Goal: Task Accomplishment & Management: Complete application form

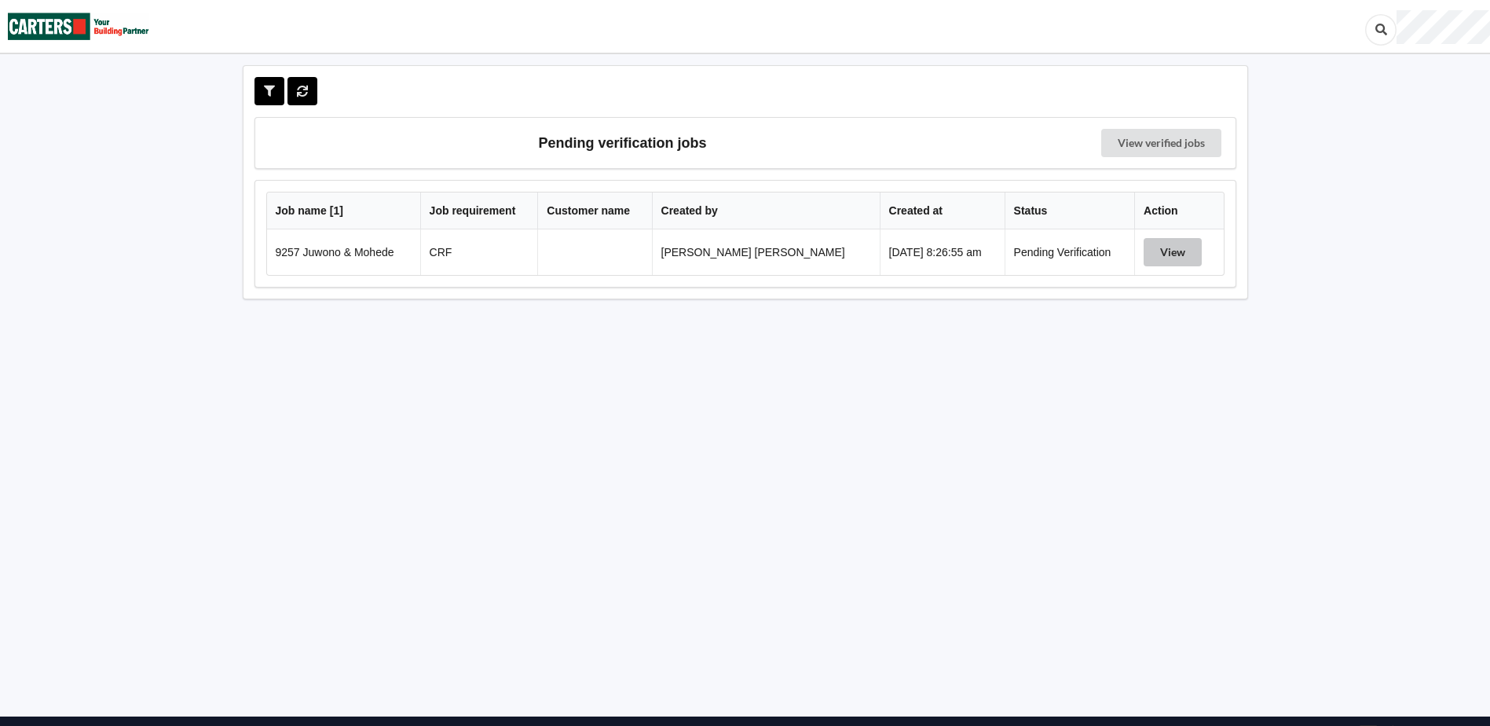
click at [1181, 244] on button "View" at bounding box center [1173, 252] width 58 height 28
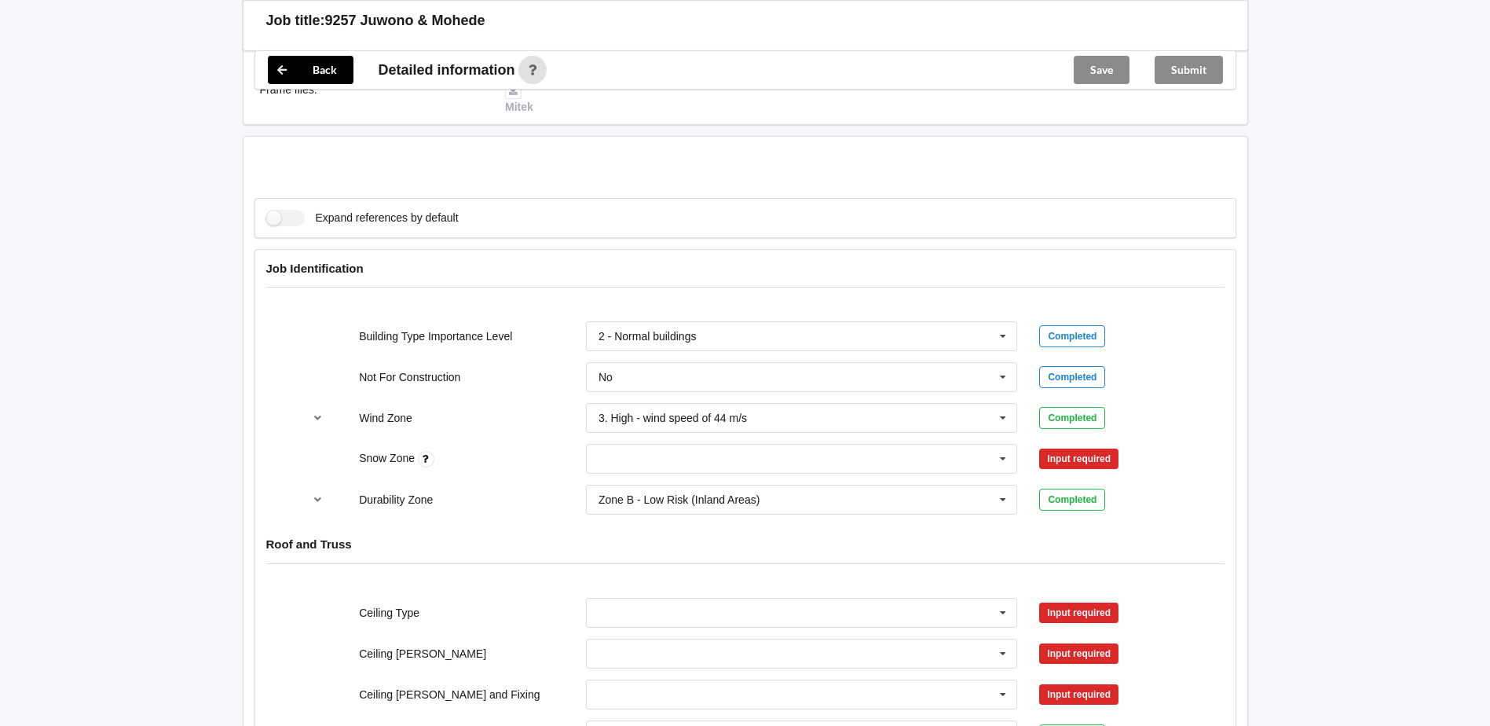
scroll to position [707, 0]
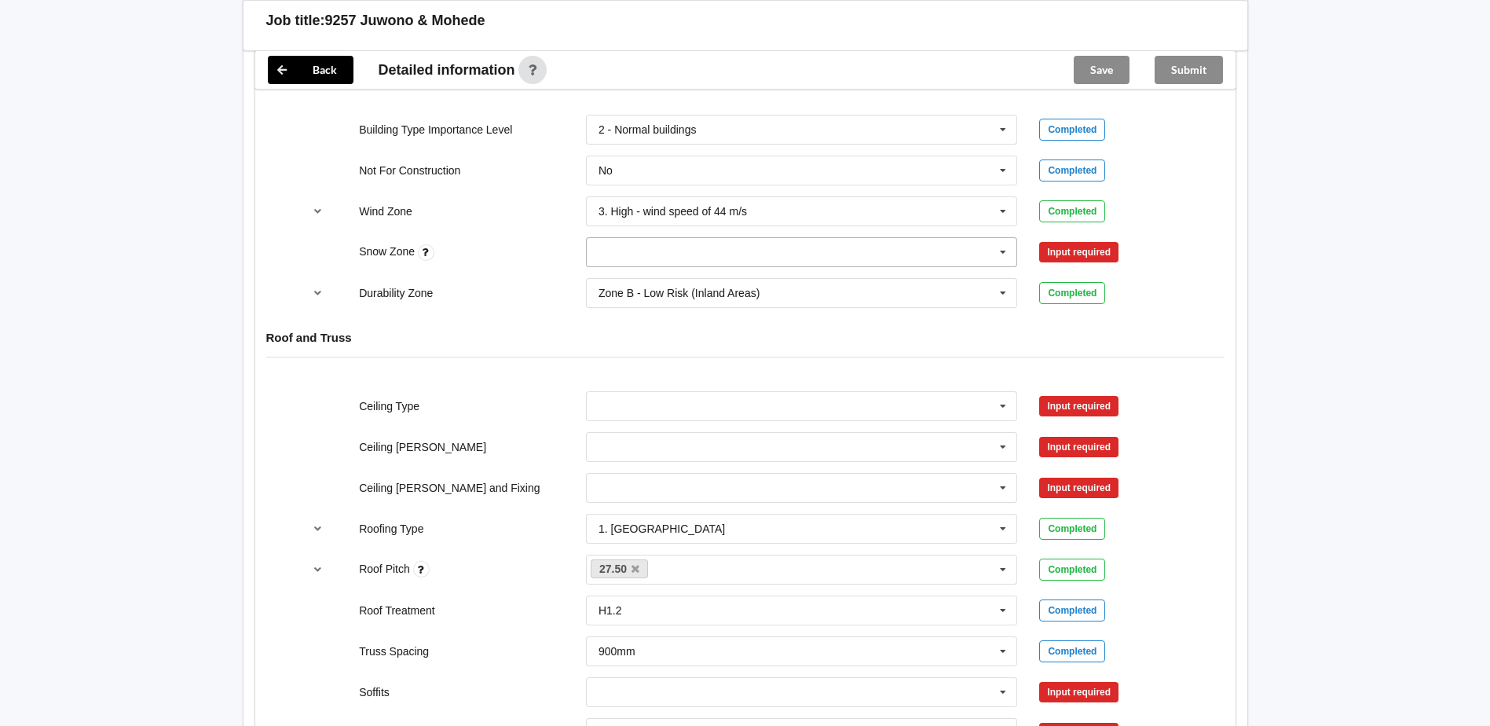
click at [896, 254] on input "text" at bounding box center [803, 252] width 430 height 28
click at [697, 276] on div "N0" at bounding box center [802, 280] width 430 height 29
click at [1087, 242] on button "Confirm input" at bounding box center [1085, 253] width 93 height 26
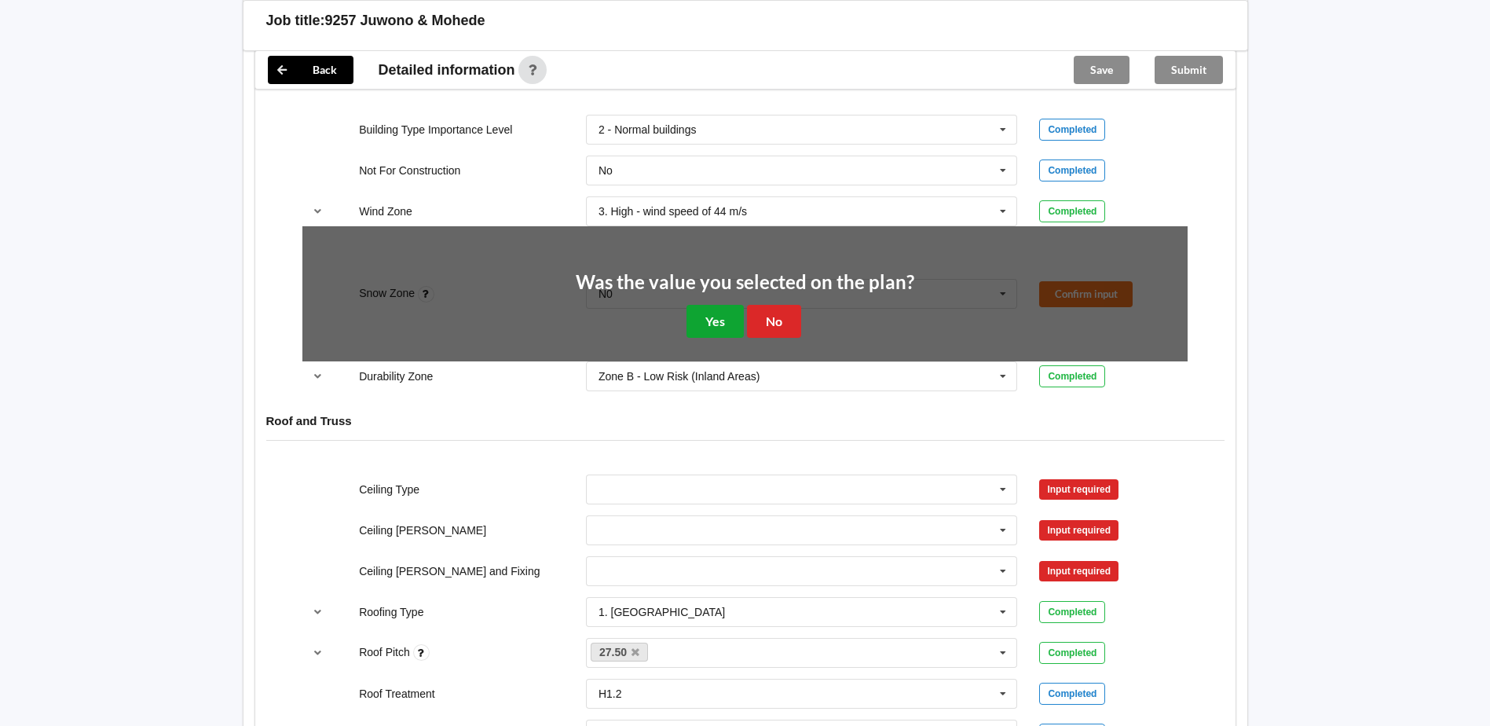
click at [715, 311] on button "Yes" at bounding box center [715, 321] width 57 height 32
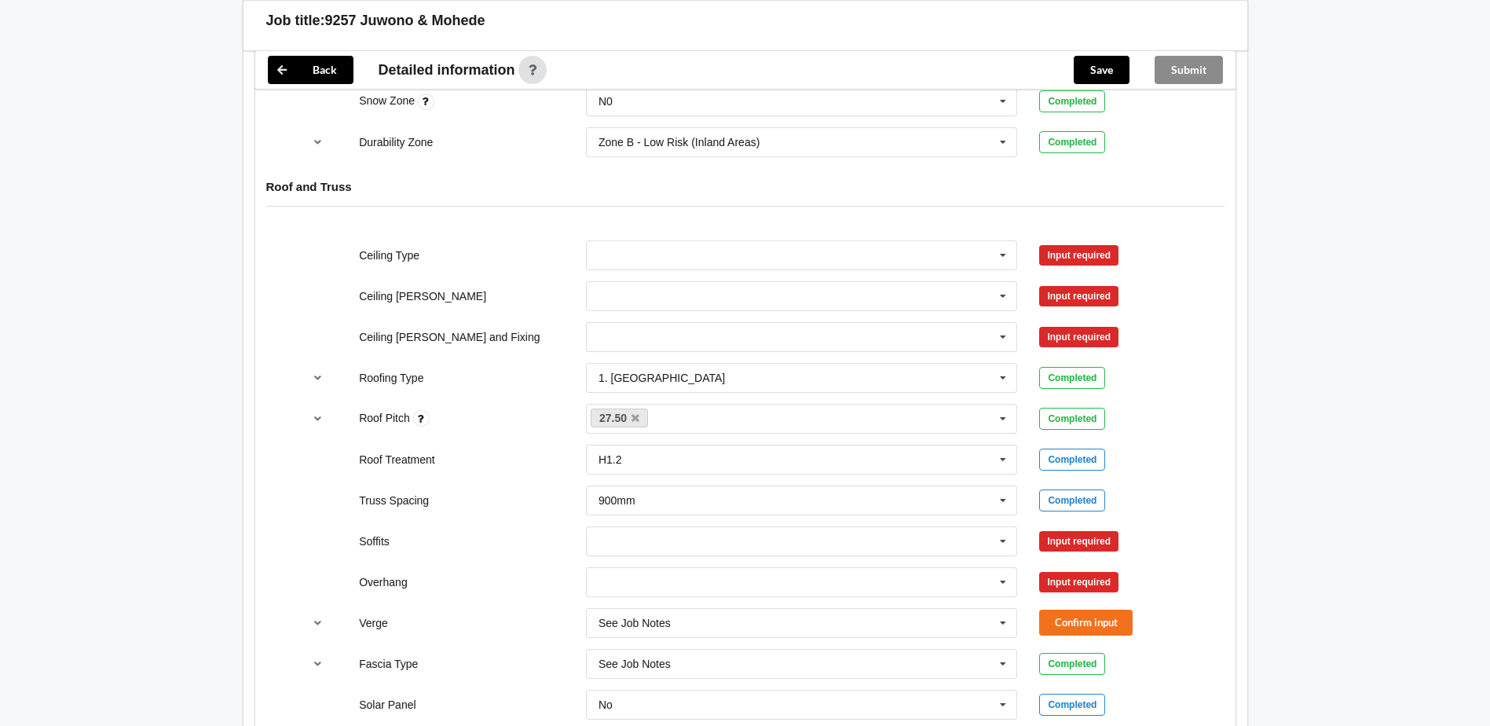
scroll to position [864, 0]
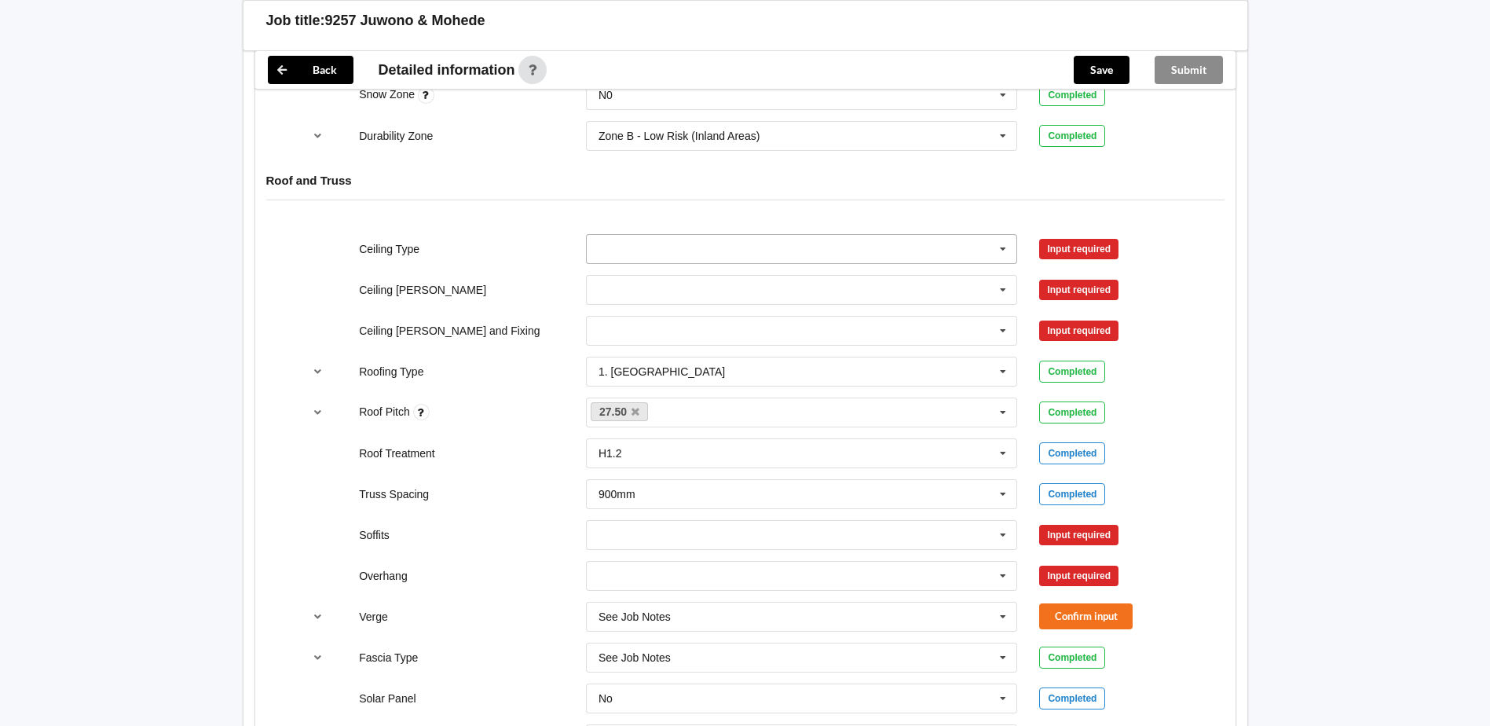
click at [945, 257] on input "text" at bounding box center [803, 249] width 430 height 28
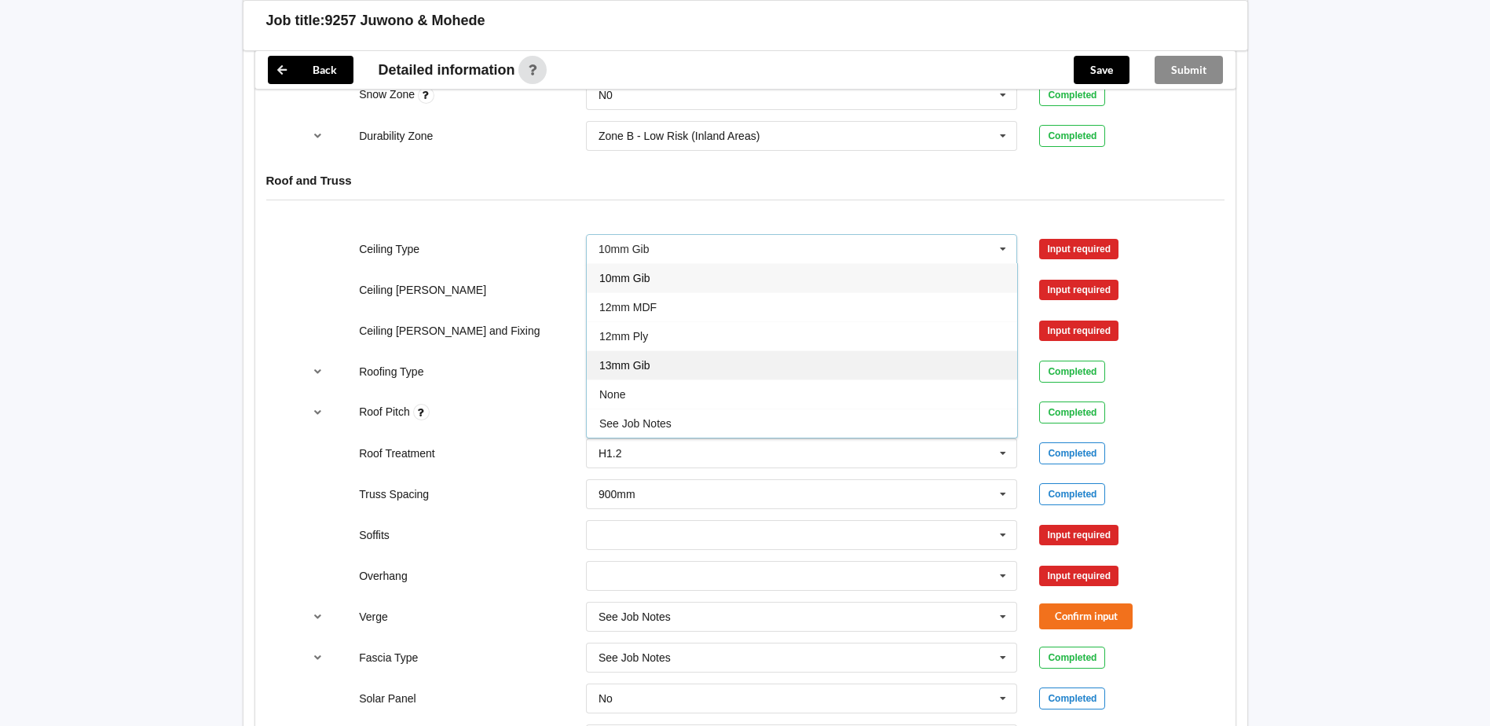
click at [684, 365] on div "13mm Gib" at bounding box center [802, 364] width 430 height 29
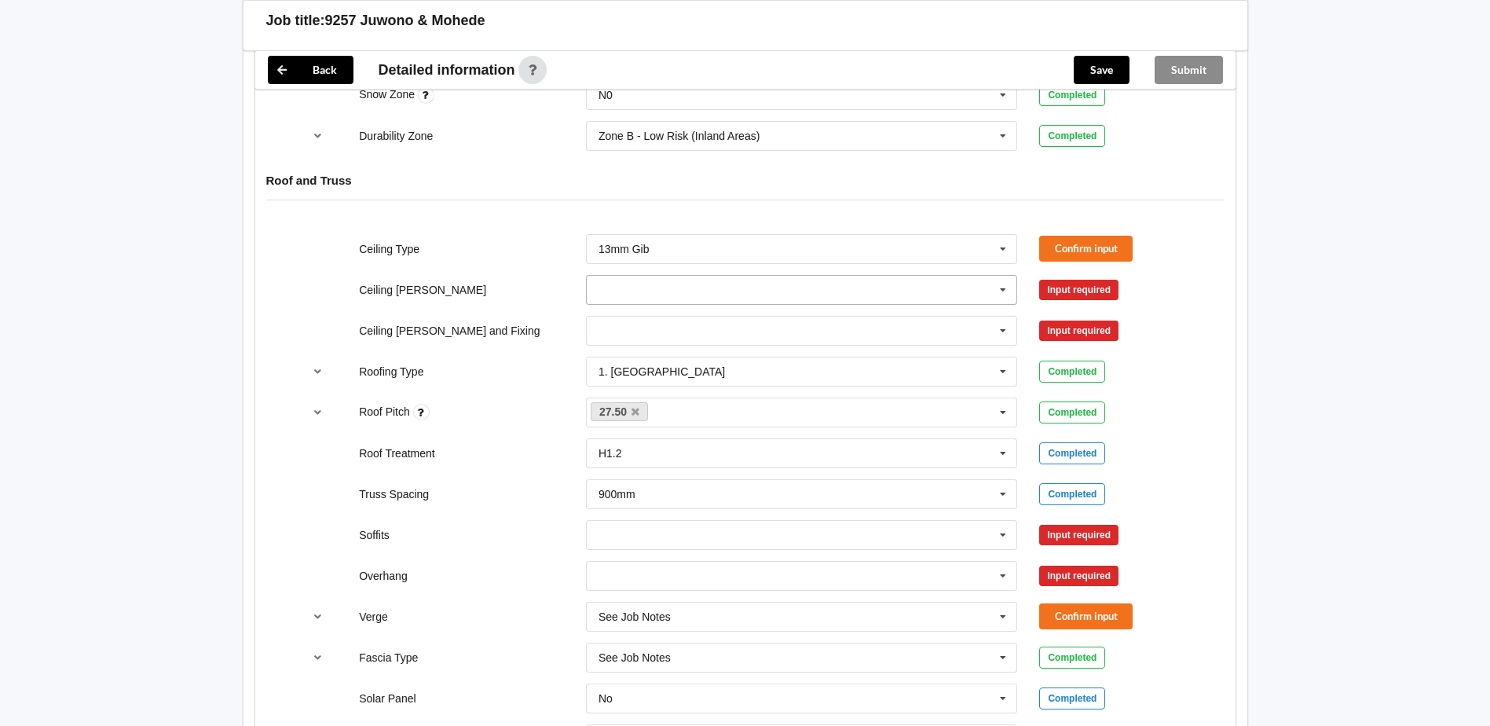
click at [819, 299] on input "text" at bounding box center [803, 290] width 430 height 28
click at [548, 288] on div "Ceiling [PERSON_NAME]" at bounding box center [461, 290] width 227 height 16
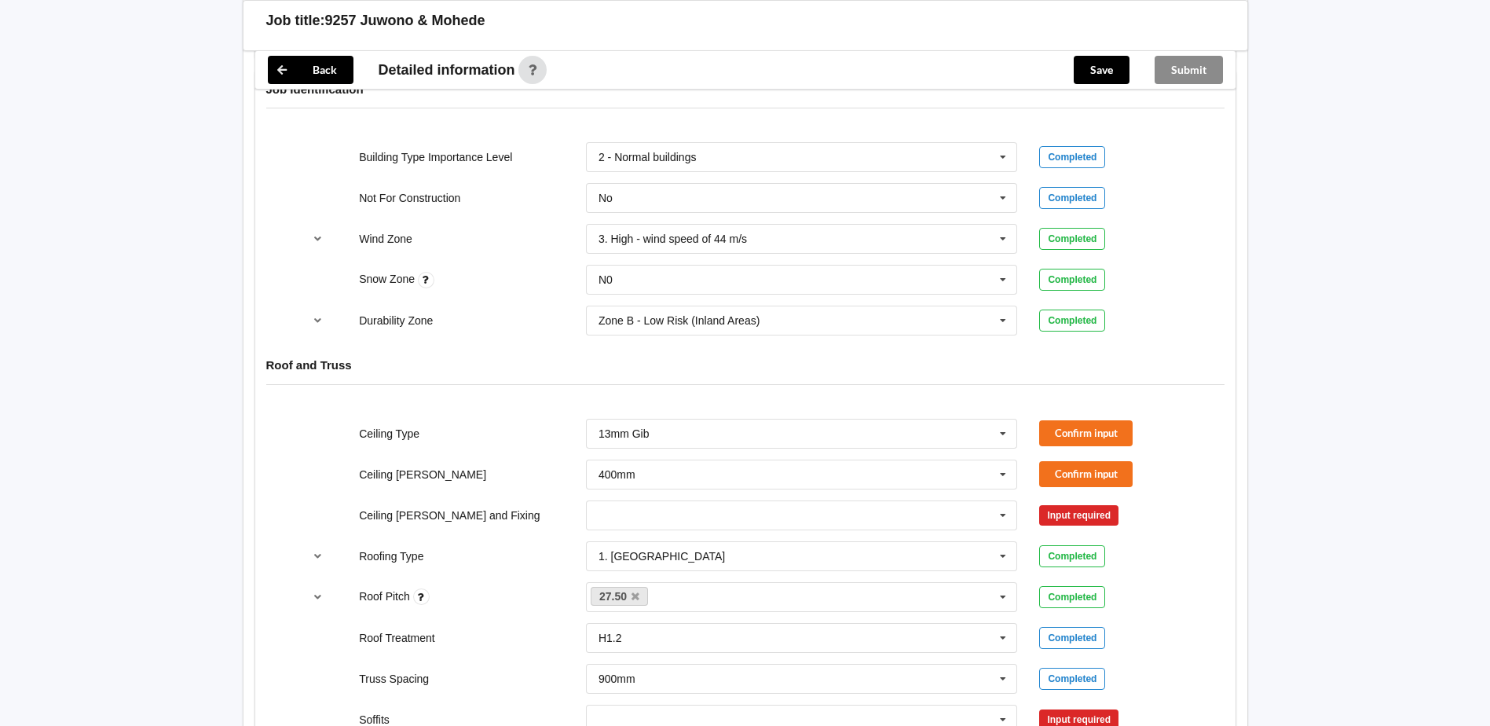
scroll to position [707, 0]
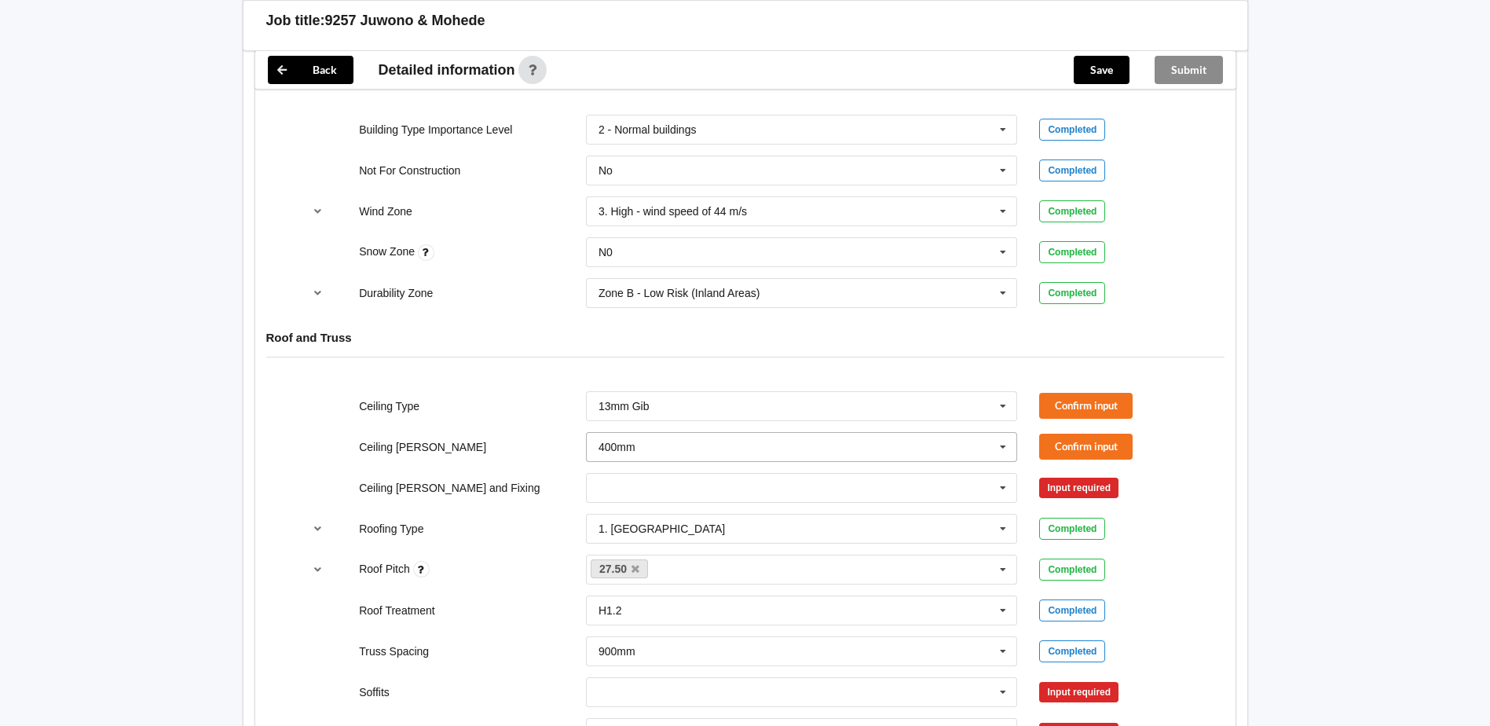
click at [781, 449] on input "text" at bounding box center [803, 447] width 430 height 28
drag, startPoint x: 637, startPoint y: 497, endPoint x: 862, endPoint y: 483, distance: 225.1
click at [639, 497] on div "450mm" at bounding box center [802, 504] width 430 height 29
click at [1133, 444] on button "Confirm input" at bounding box center [1085, 447] width 93 height 26
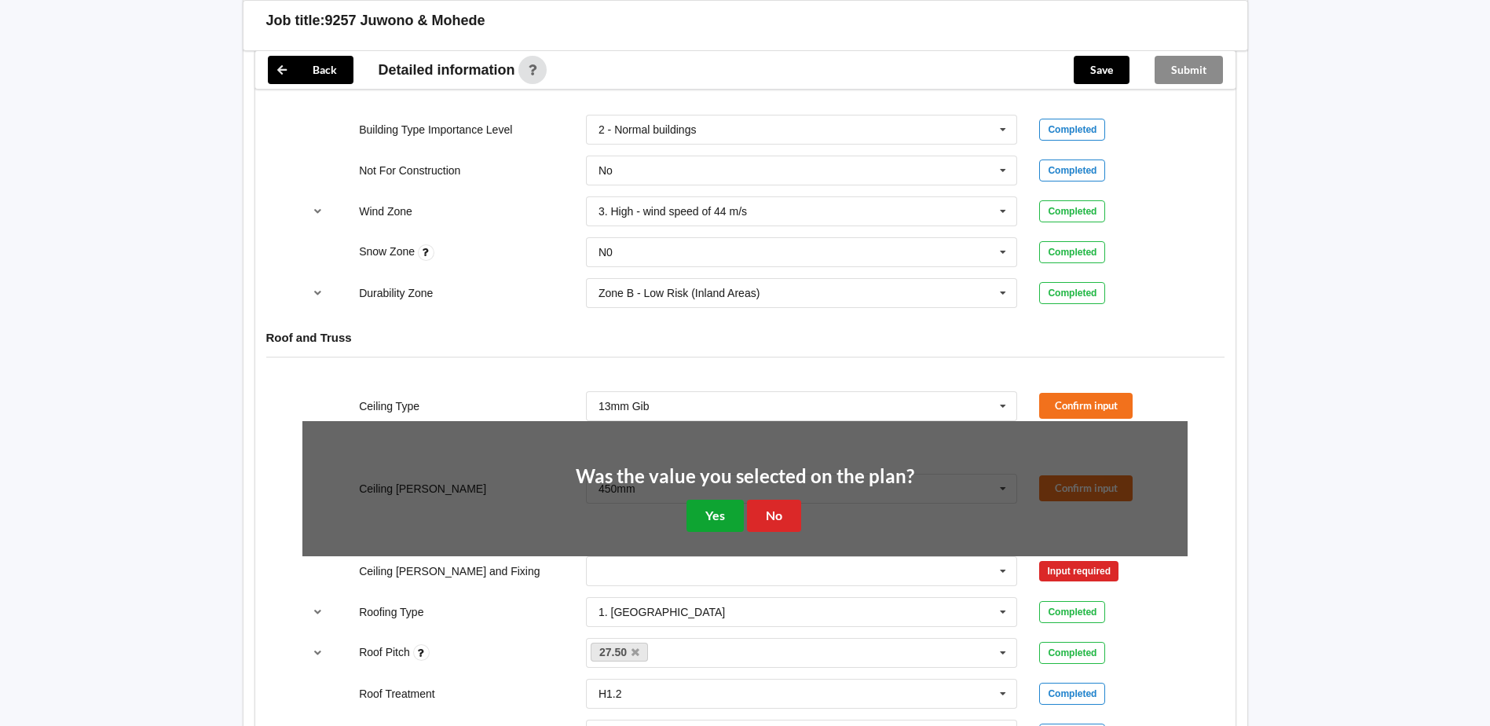
click at [720, 516] on button "Yes" at bounding box center [715, 516] width 57 height 32
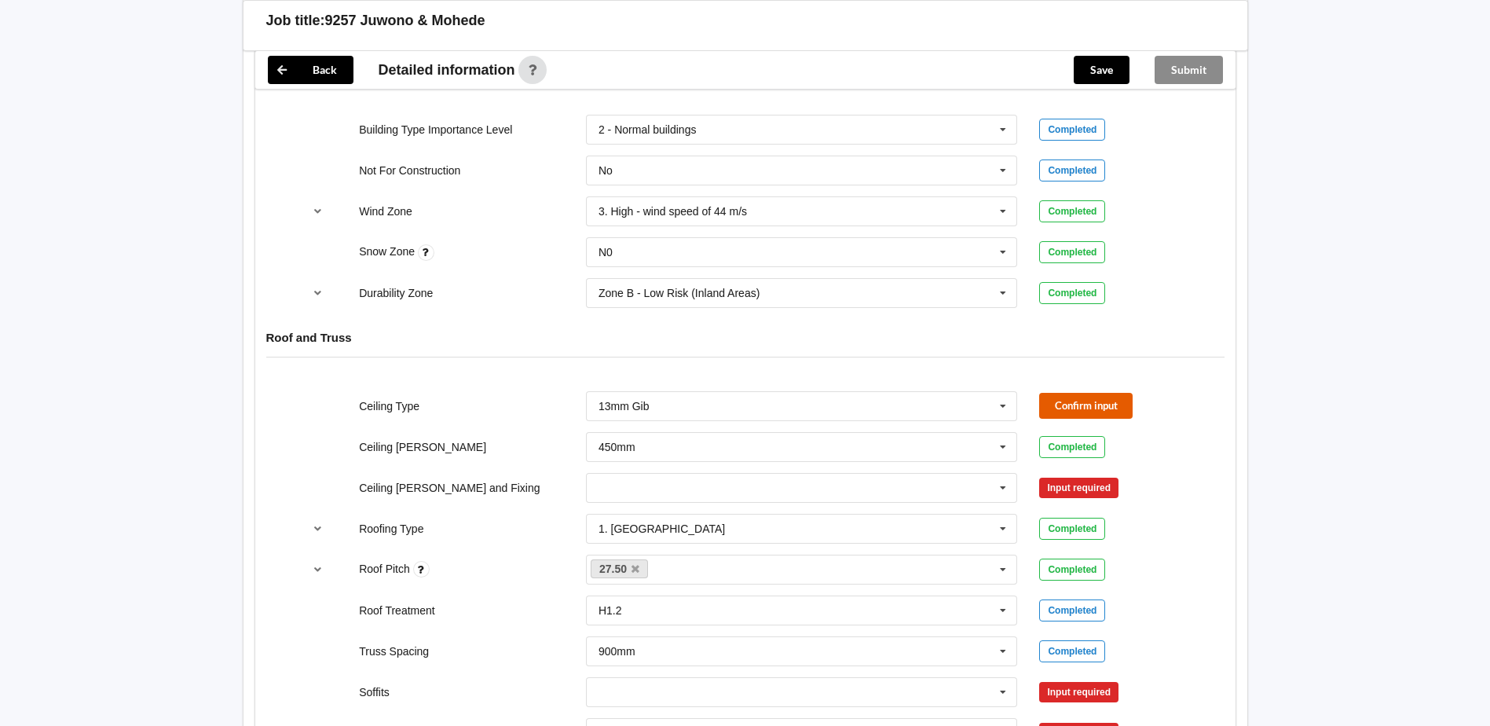
click at [1062, 407] on button "Confirm input" at bounding box center [1085, 406] width 93 height 26
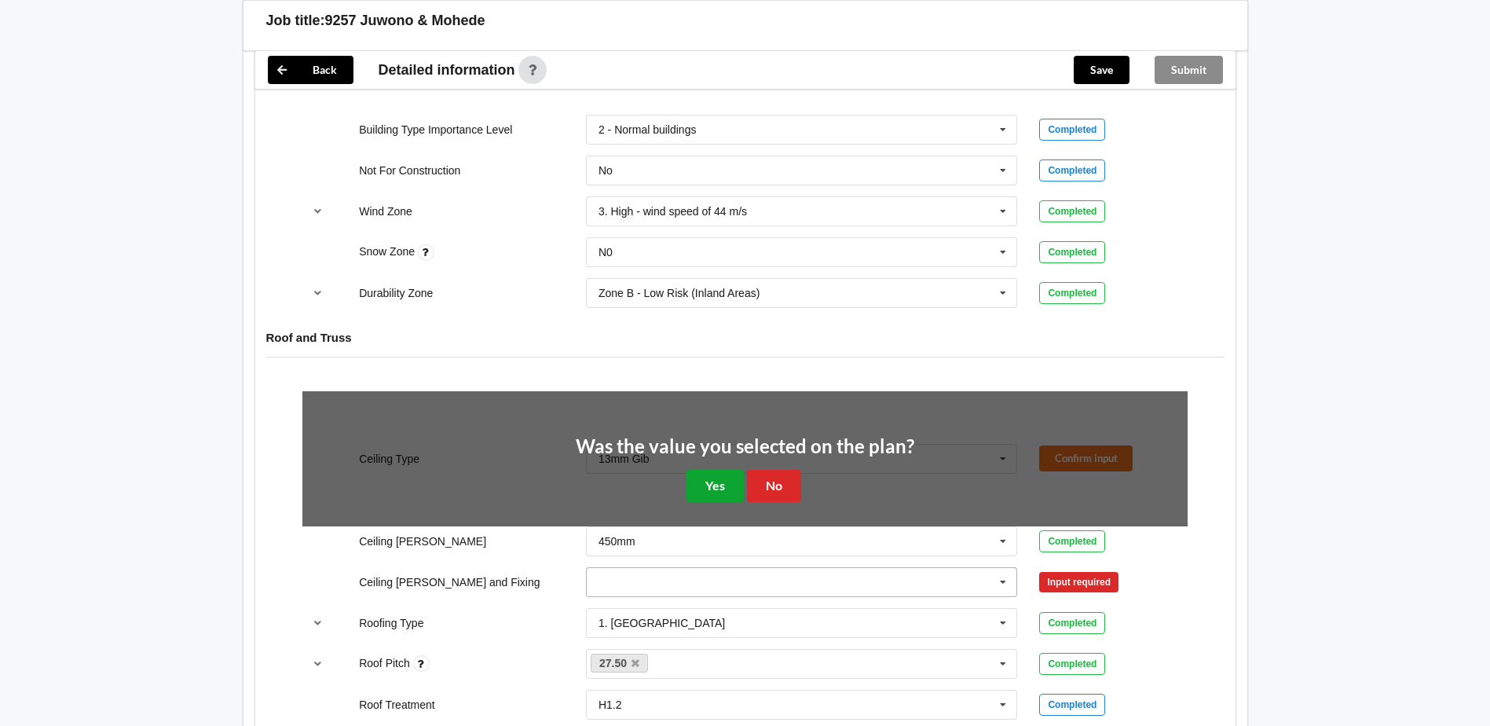
click at [721, 484] on button "Yes" at bounding box center [715, 486] width 57 height 32
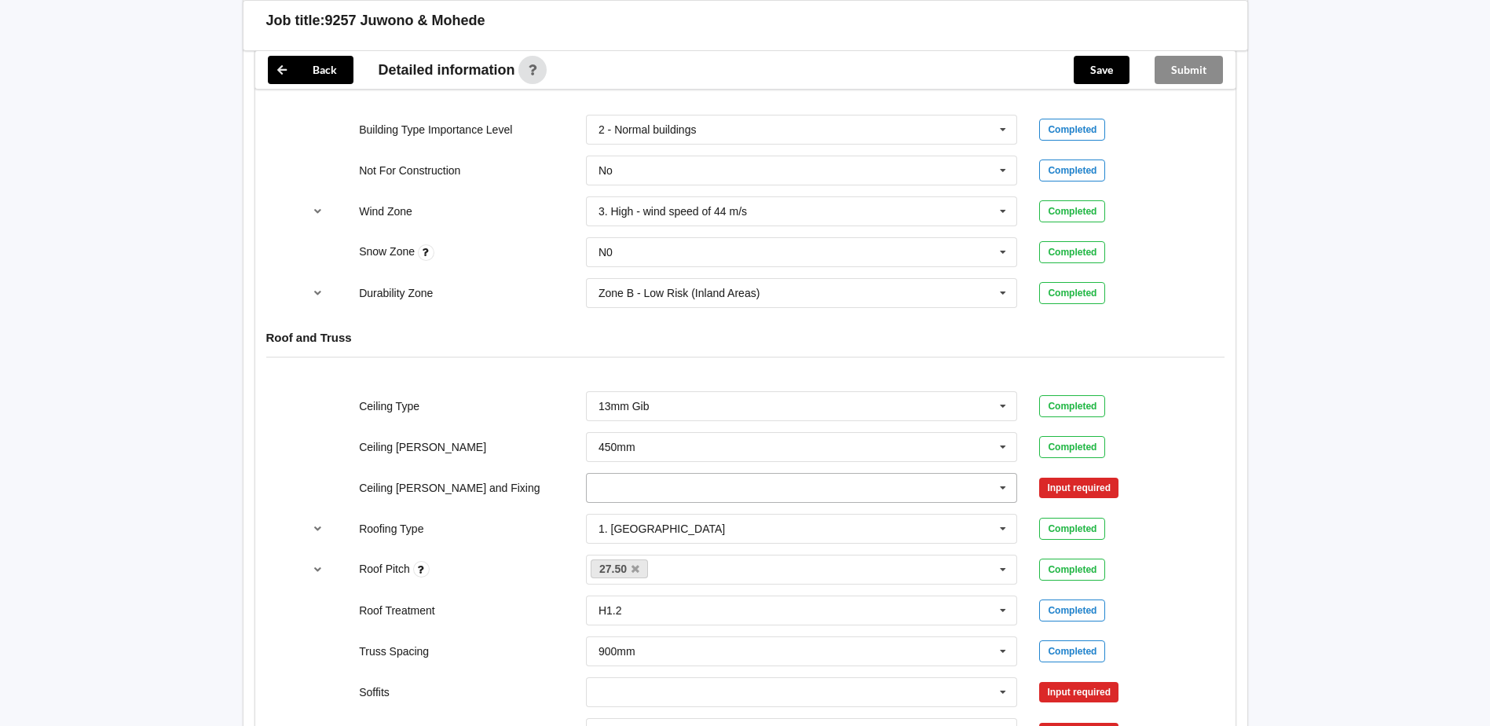
click at [799, 486] on input "text" at bounding box center [803, 488] width 430 height 28
click at [703, 510] on div "Direct Fixed Metal" at bounding box center [802, 516] width 430 height 29
click at [1078, 480] on button "Confirm input" at bounding box center [1085, 487] width 93 height 26
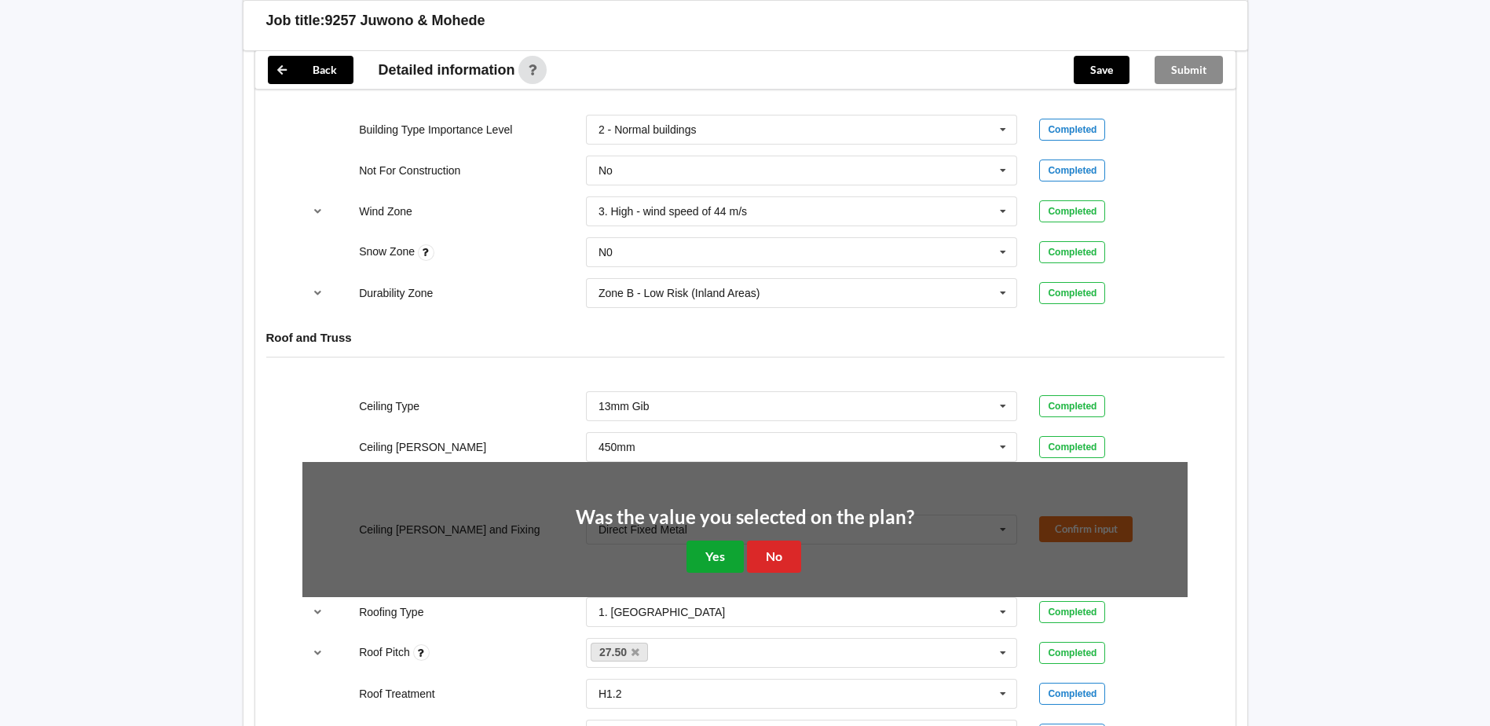
click at [703, 550] on button "Yes" at bounding box center [715, 556] width 57 height 32
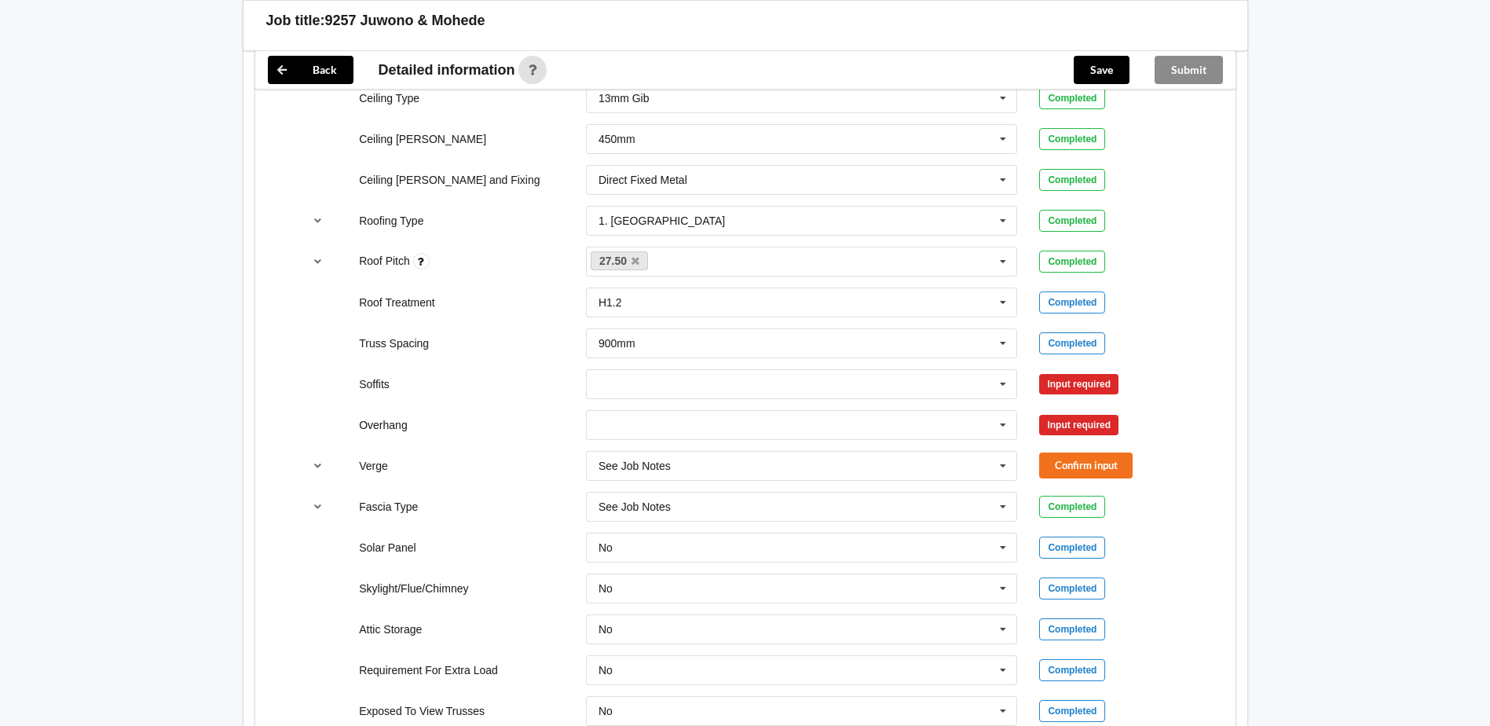
scroll to position [1021, 0]
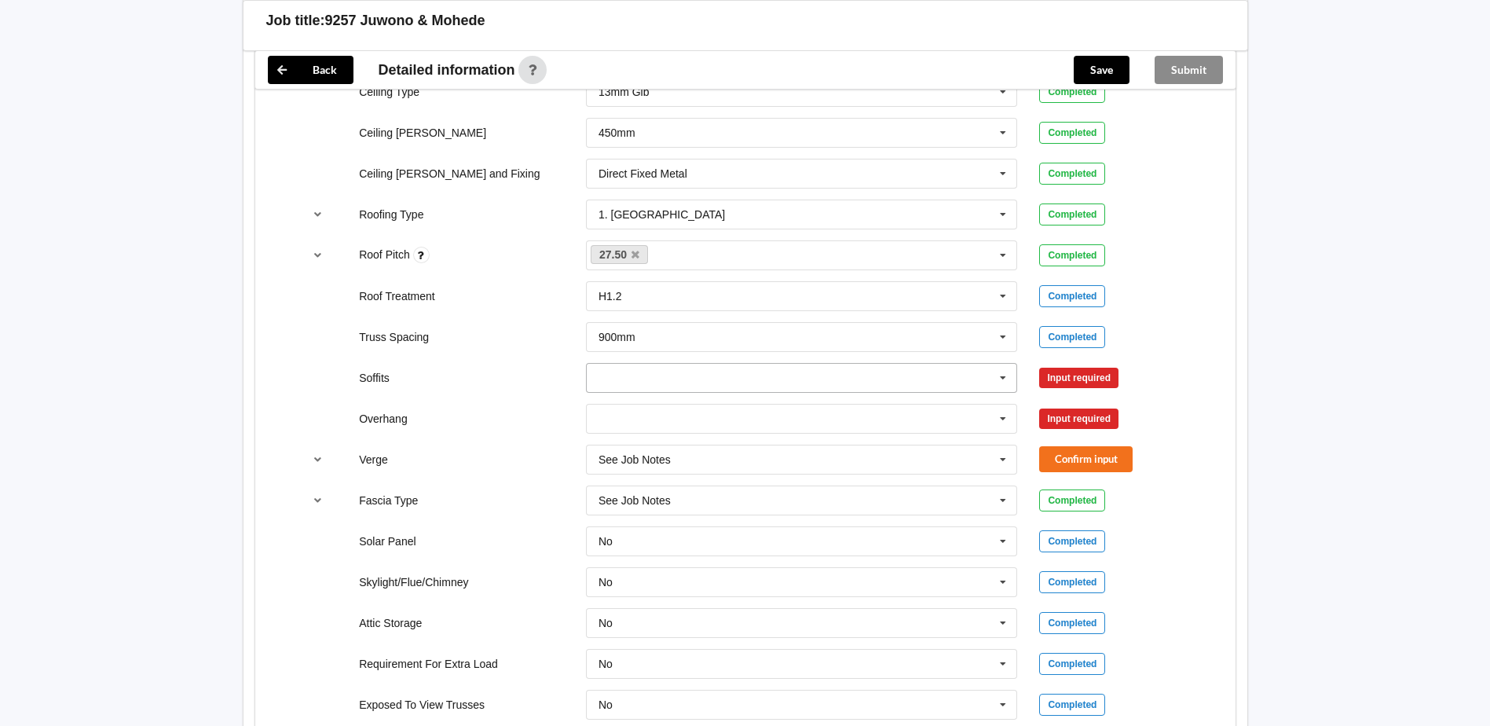
click at [775, 383] on input "text" at bounding box center [803, 378] width 430 height 28
click at [625, 417] on div "Boxed" at bounding box center [802, 406] width 430 height 29
click at [741, 412] on input "text" at bounding box center [803, 419] width 430 height 28
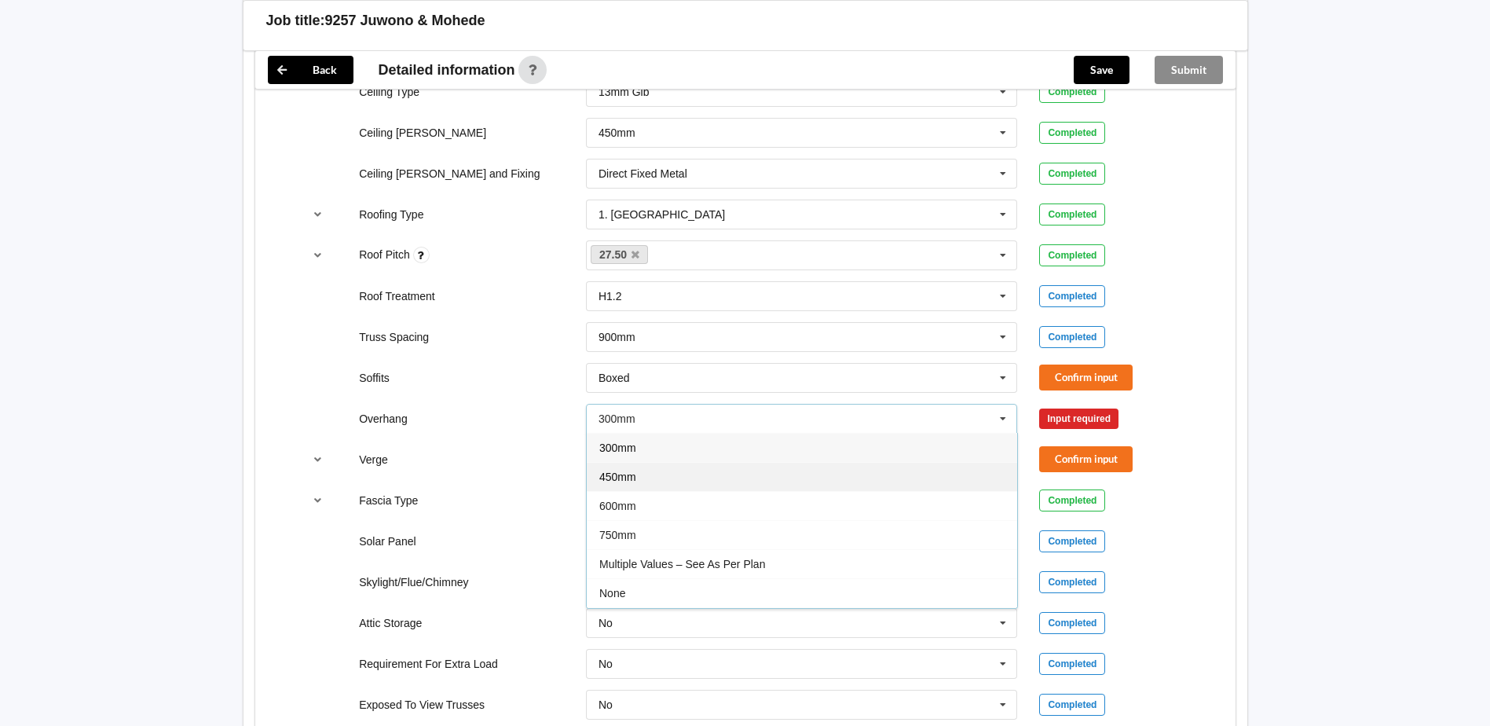
click at [668, 478] on div "450mm" at bounding box center [802, 476] width 430 height 29
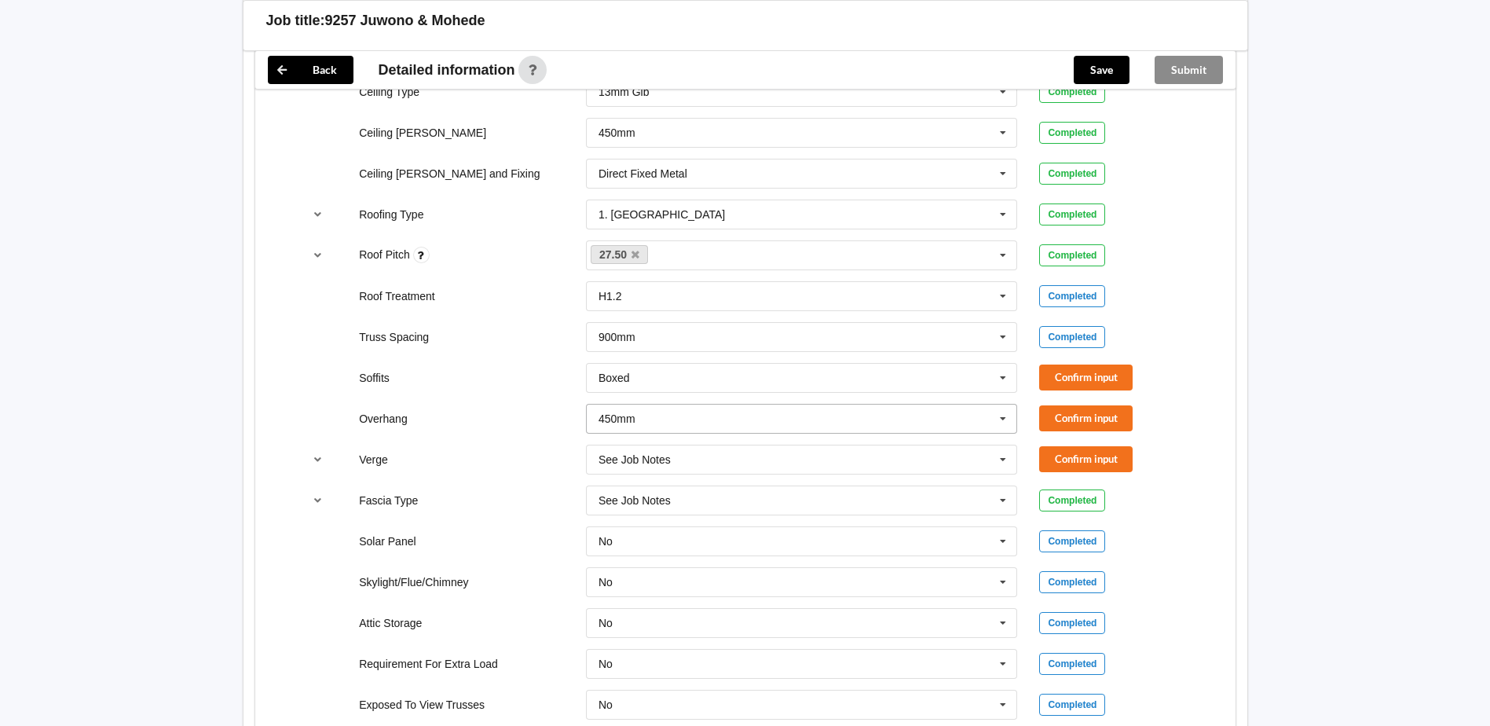
click at [705, 417] on input "text" at bounding box center [803, 419] width 430 height 28
click at [646, 502] on div "600mm" at bounding box center [802, 505] width 430 height 29
click at [659, 460] on div "See Job Notes" at bounding box center [635, 459] width 72 height 11
click at [624, 537] on div "450mm" at bounding box center [802, 546] width 430 height 29
click at [1076, 372] on button "Confirm input" at bounding box center [1085, 378] width 93 height 26
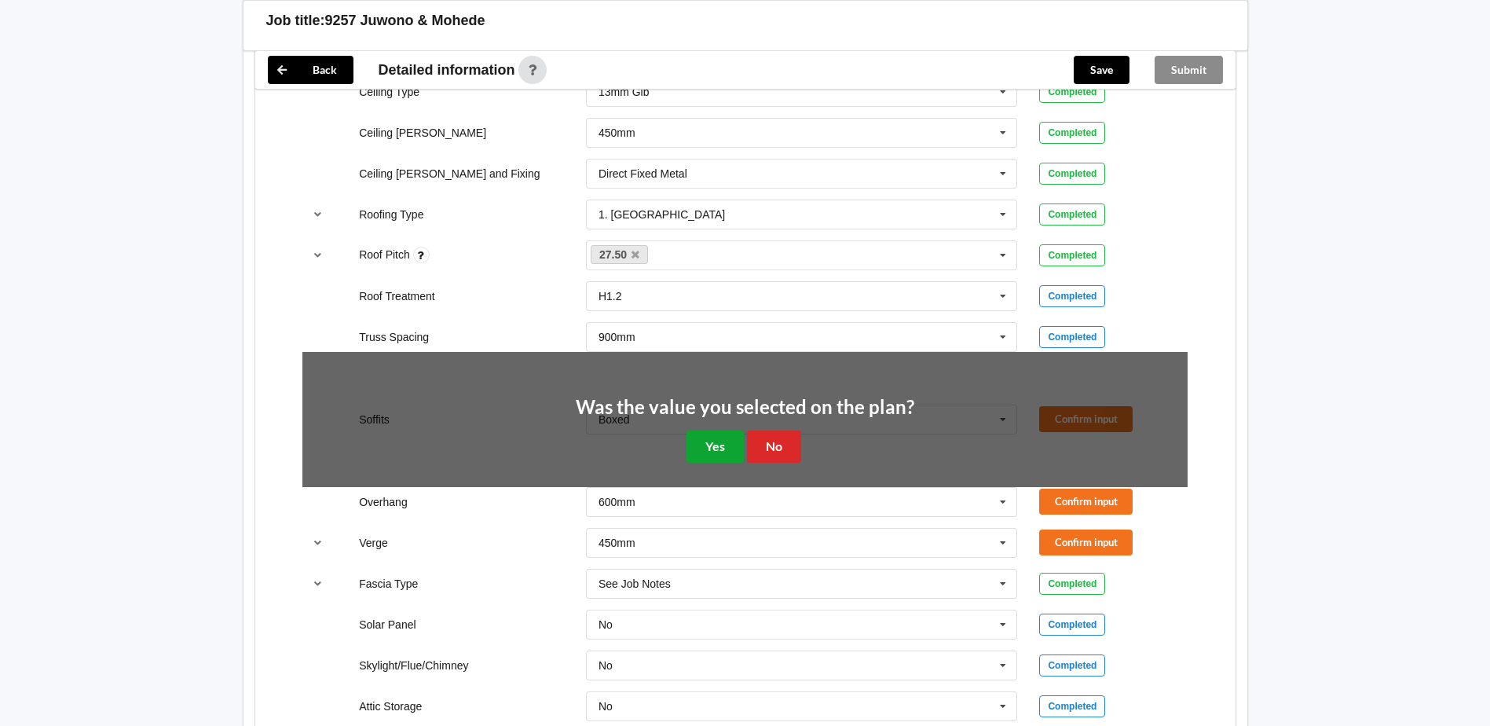
drag, startPoint x: 700, startPoint y: 441, endPoint x: 1076, endPoint y: 442, distance: 376.3
click at [704, 440] on button "Yes" at bounding box center [715, 446] width 57 height 32
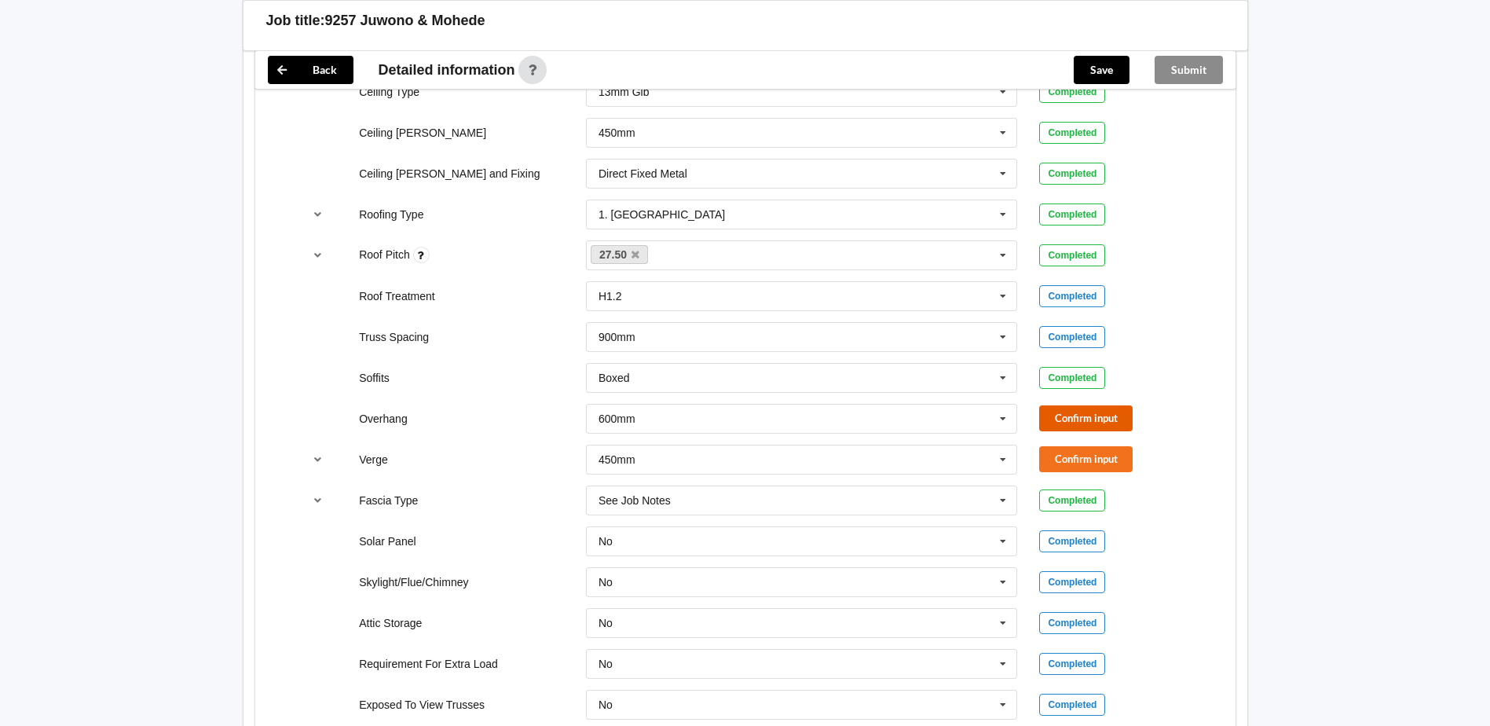
click at [1116, 412] on button "Confirm input" at bounding box center [1085, 418] width 93 height 26
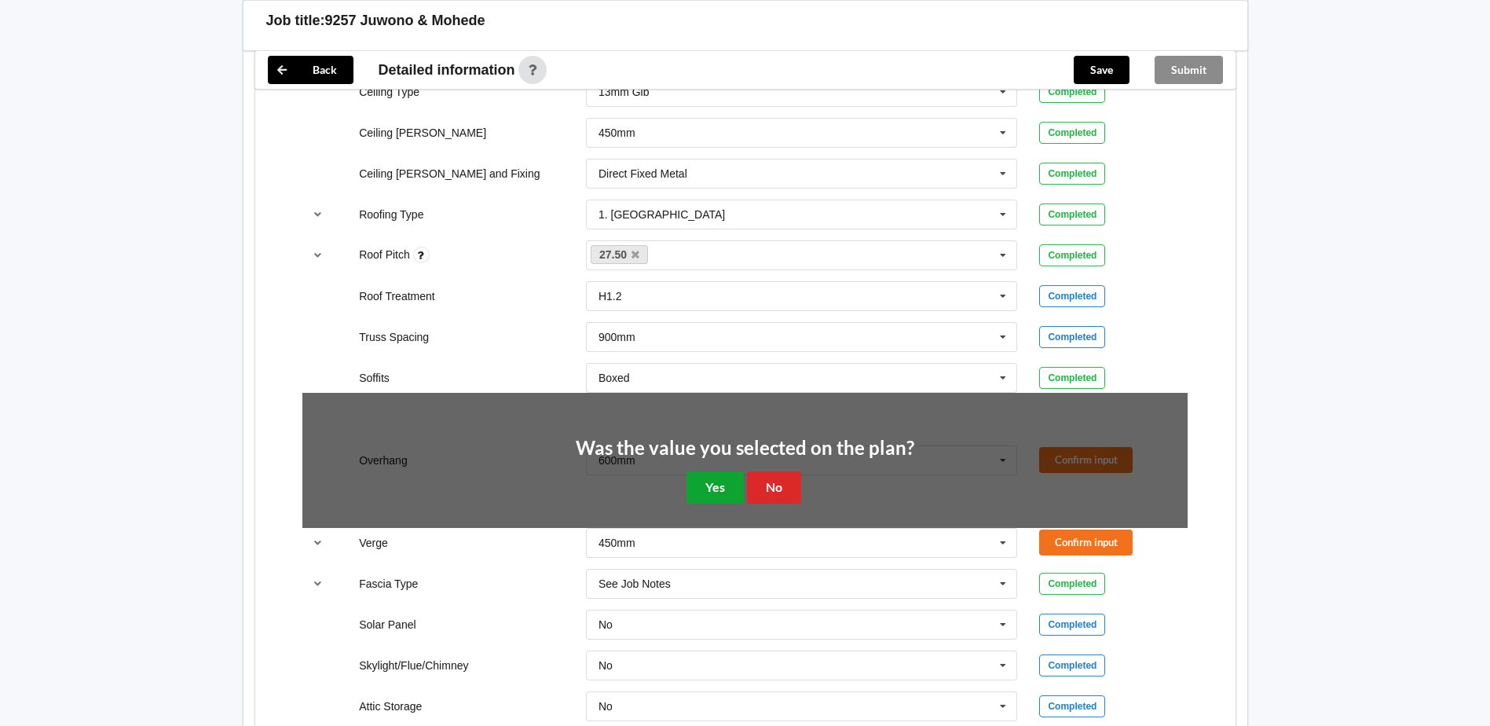
click at [735, 489] on button "Yes" at bounding box center [715, 487] width 57 height 32
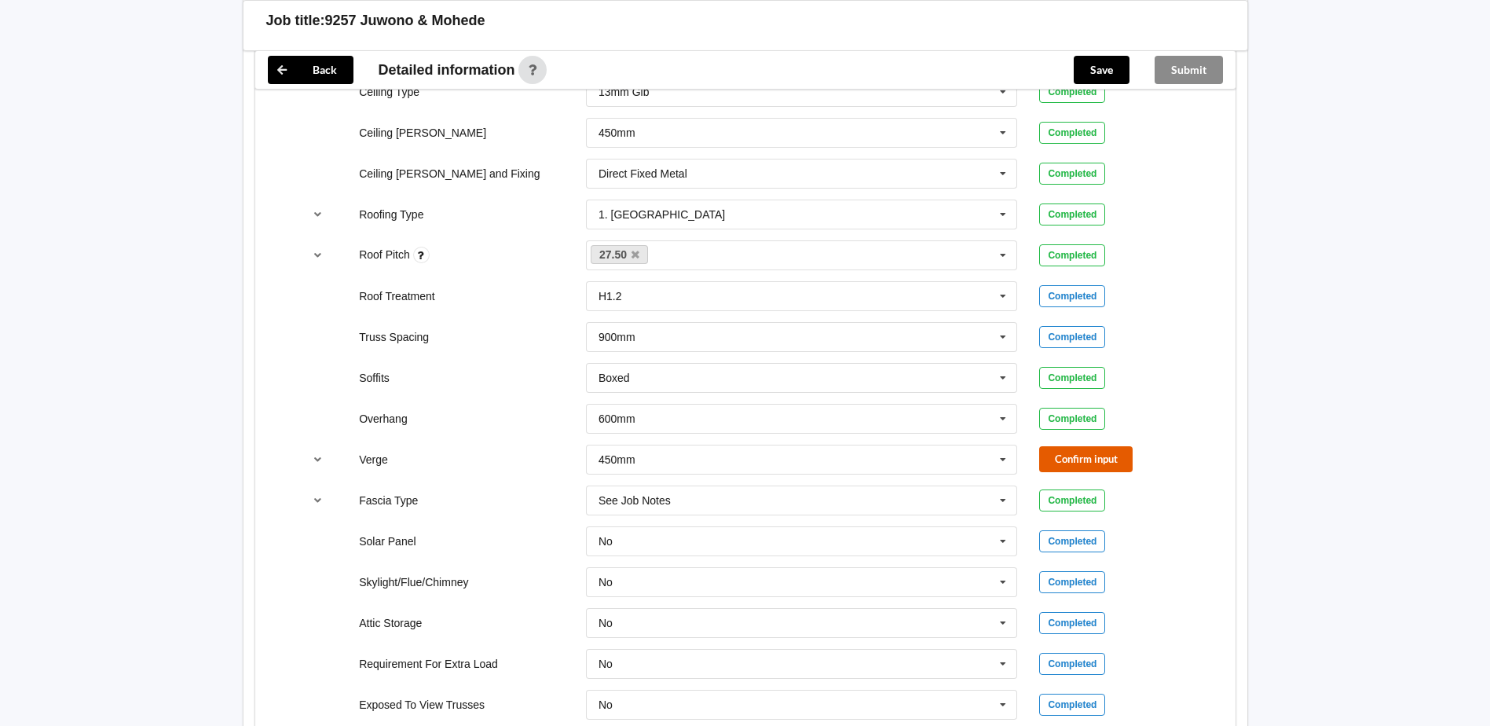
click at [1097, 459] on button "Confirm input" at bounding box center [1085, 459] width 93 height 26
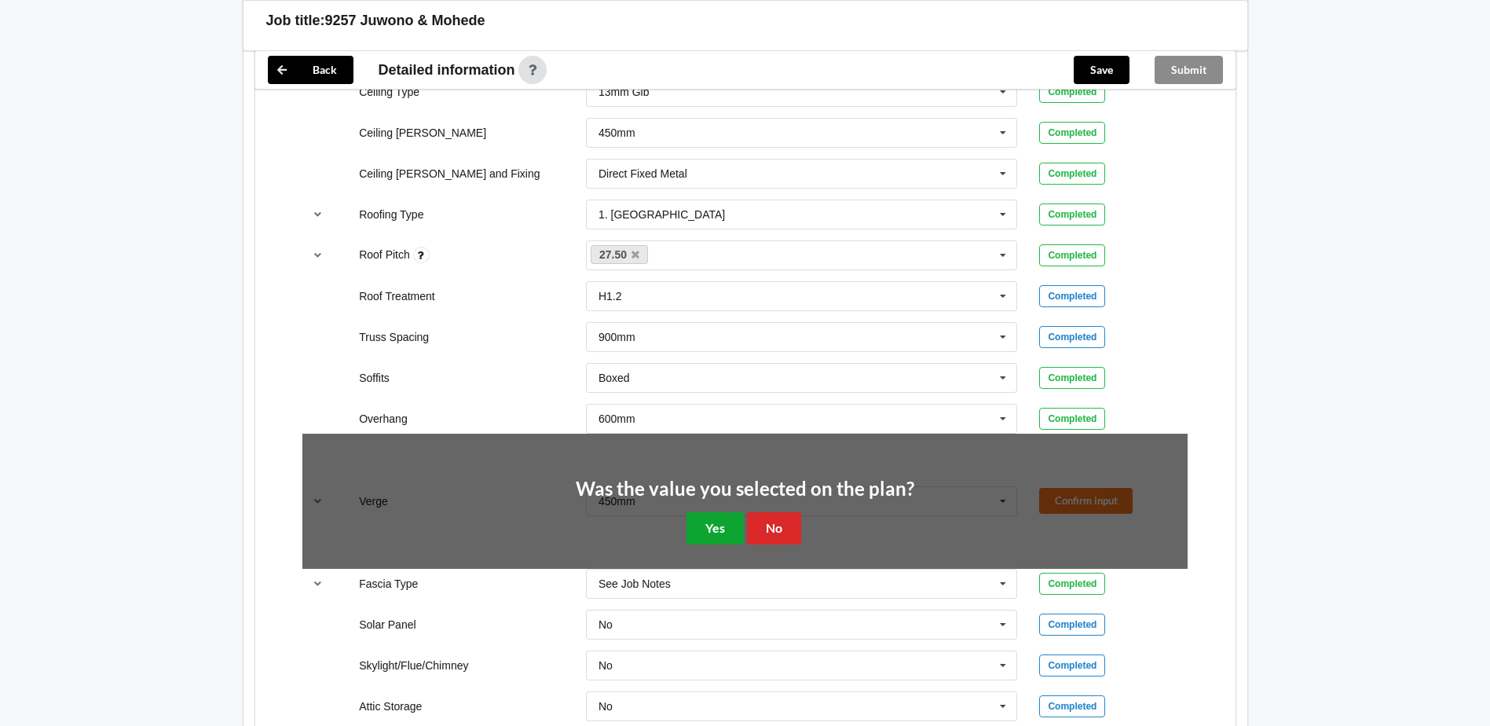
click at [703, 518] on button "Yes" at bounding box center [715, 528] width 57 height 32
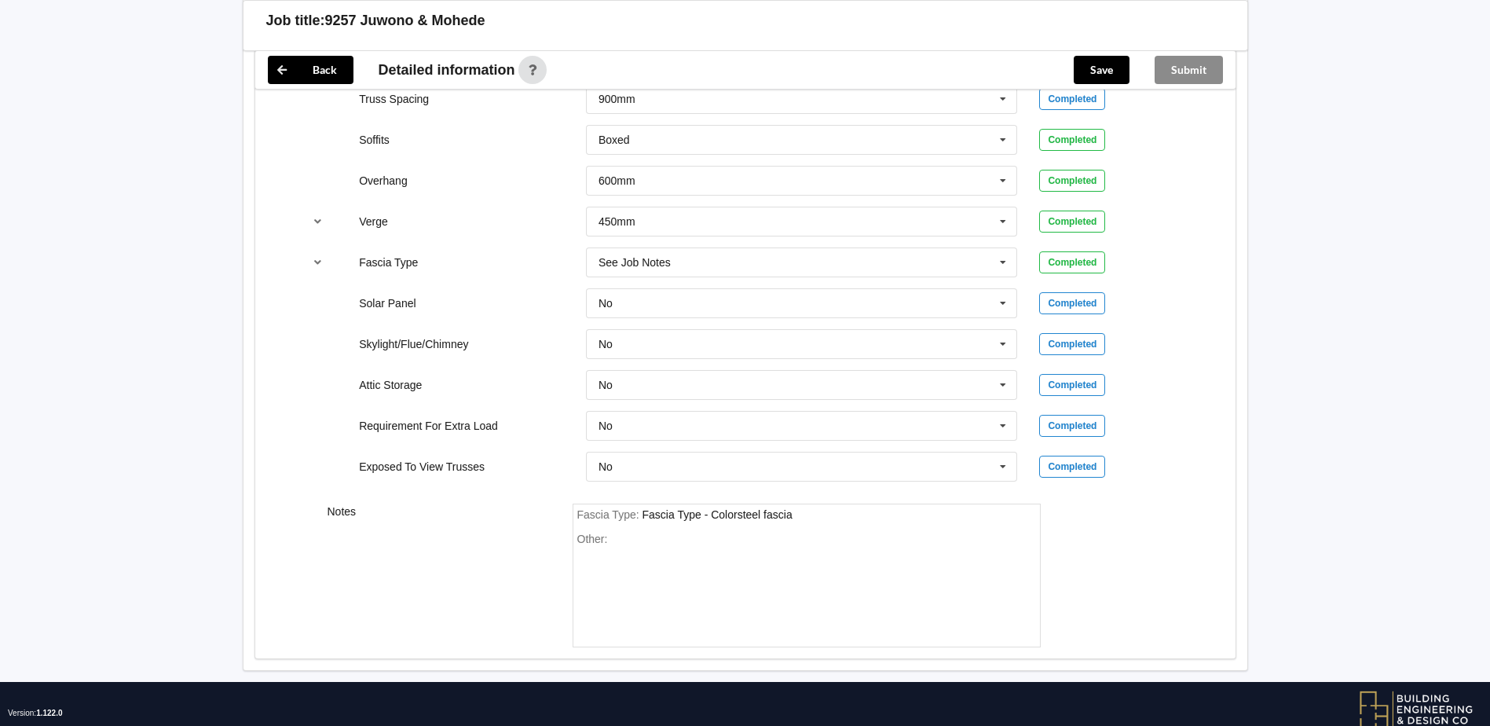
scroll to position [1294, 0]
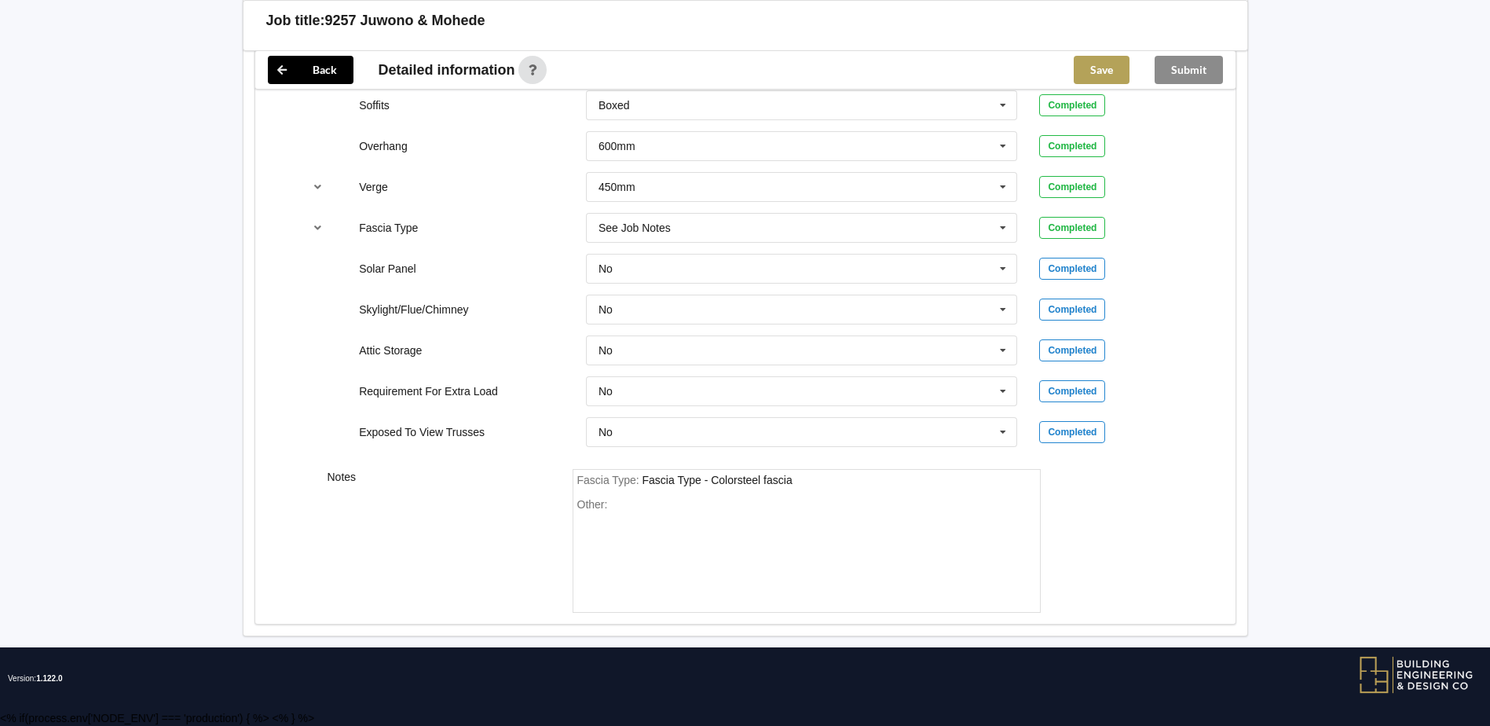
click at [1126, 68] on button "Save" at bounding box center [1102, 70] width 56 height 28
click at [1192, 72] on button "Submit" at bounding box center [1189, 70] width 68 height 28
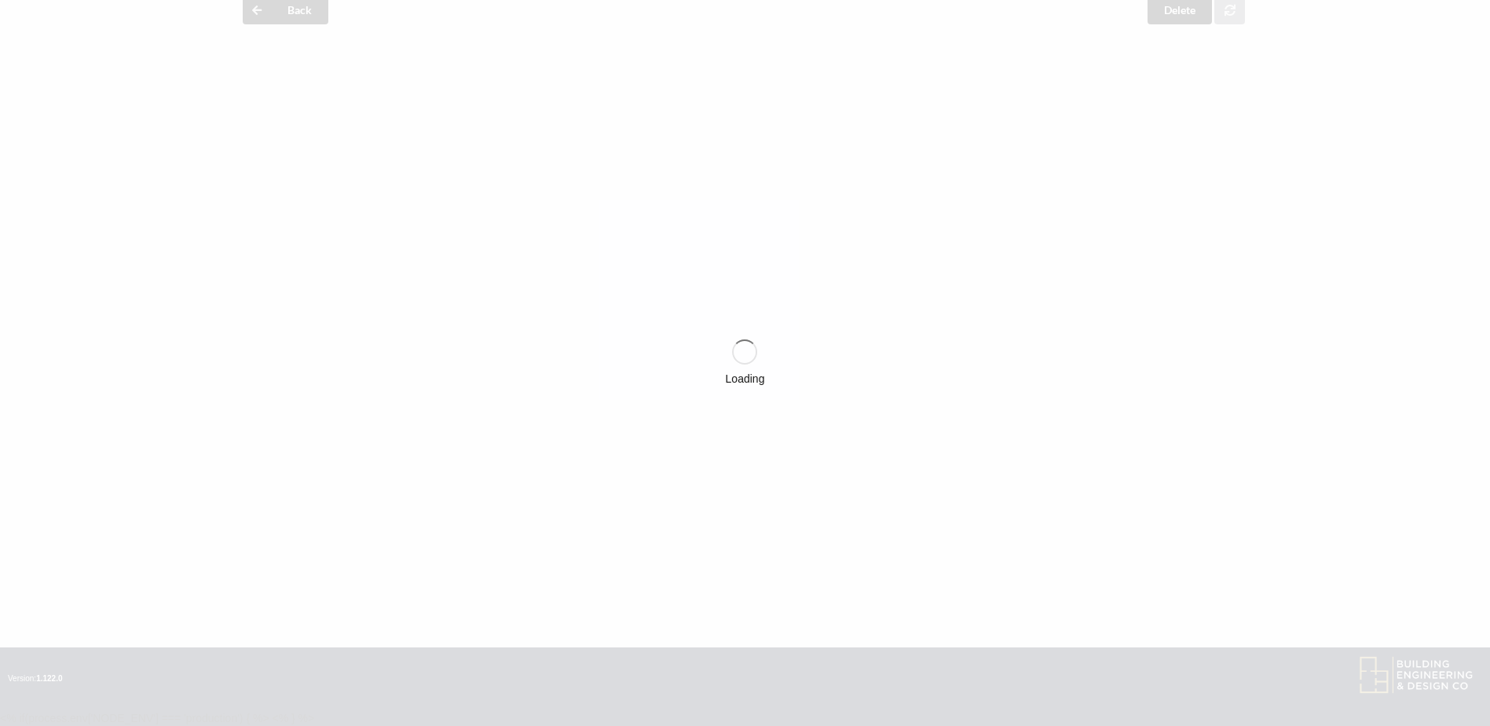
scroll to position [1222, 0]
